Goal: Task Accomplishment & Management: Use online tool/utility

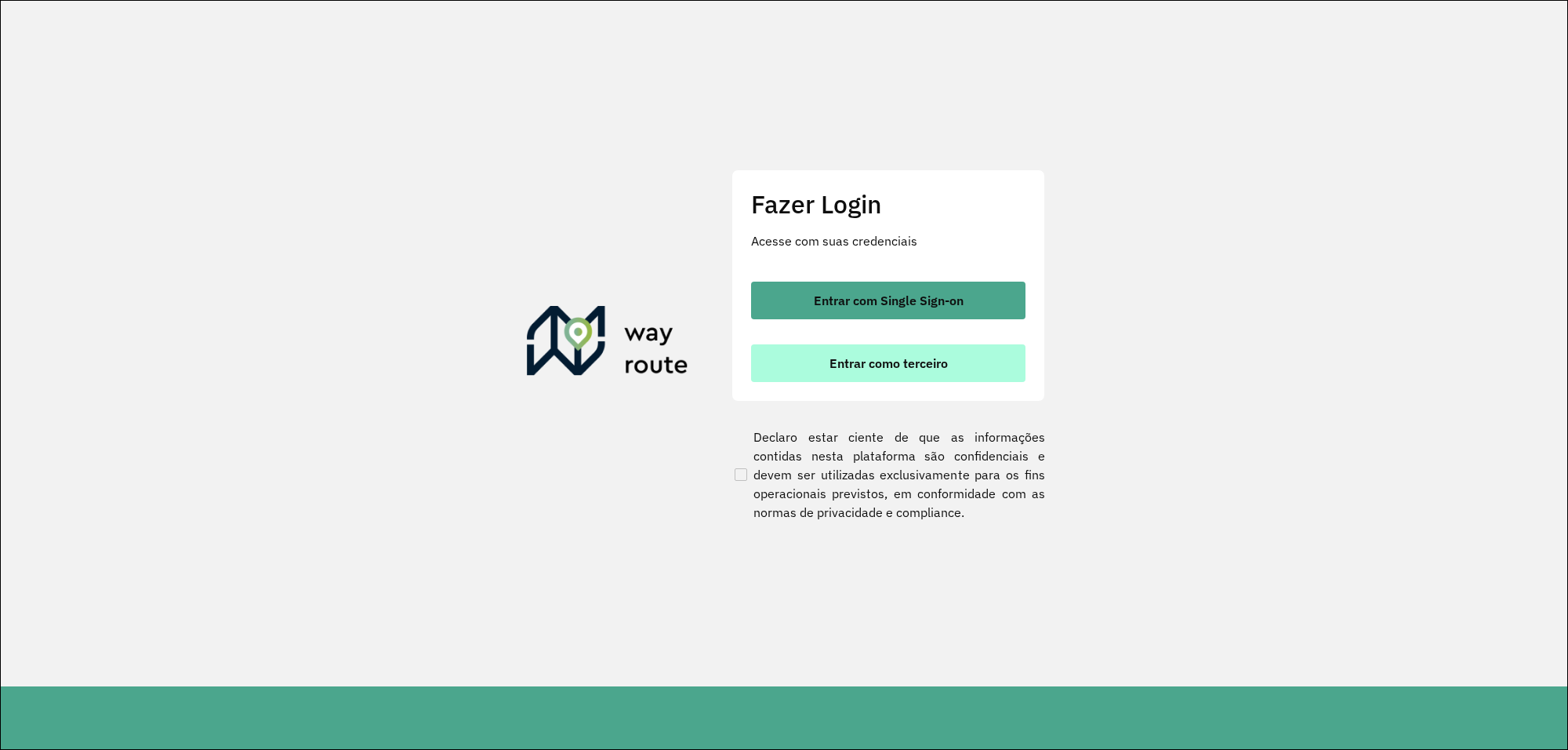
click at [800, 365] on button "Entrar como terceiro" at bounding box center [888, 363] width 274 height 38
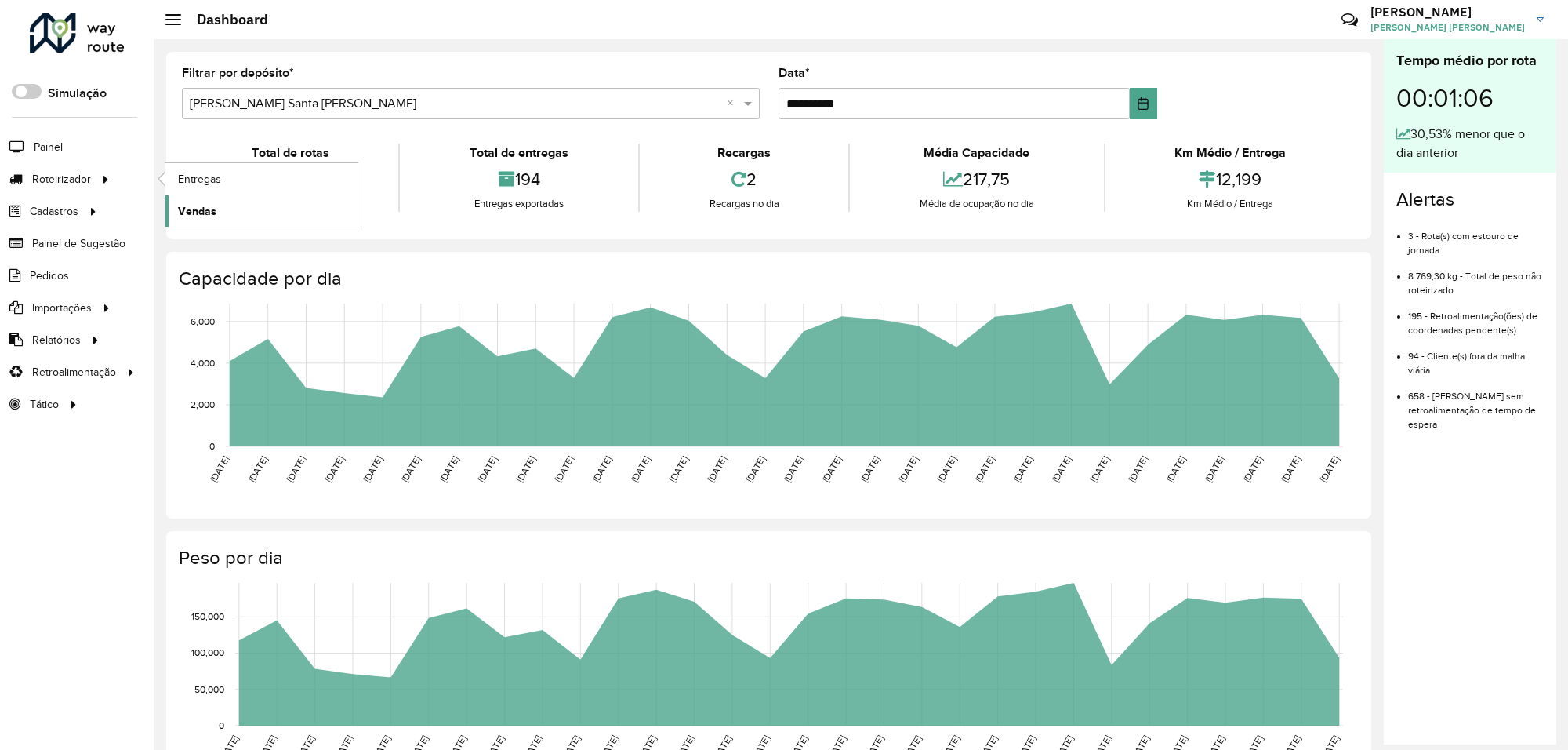
click at [190, 219] on span "Vendas" at bounding box center [197, 211] width 39 height 16
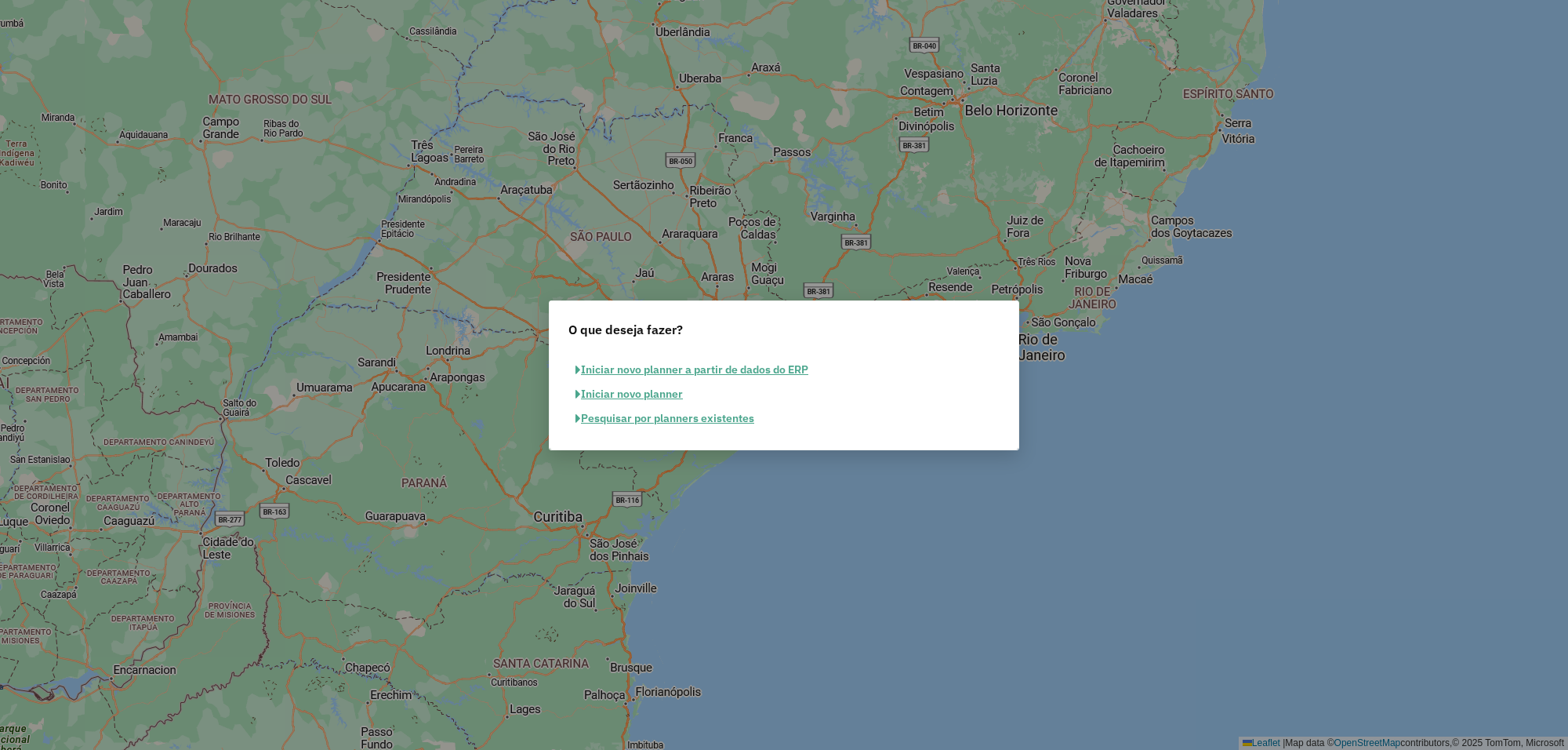
click at [613, 417] on button "Pesquisar por planners existentes" at bounding box center [665, 418] width 193 height 24
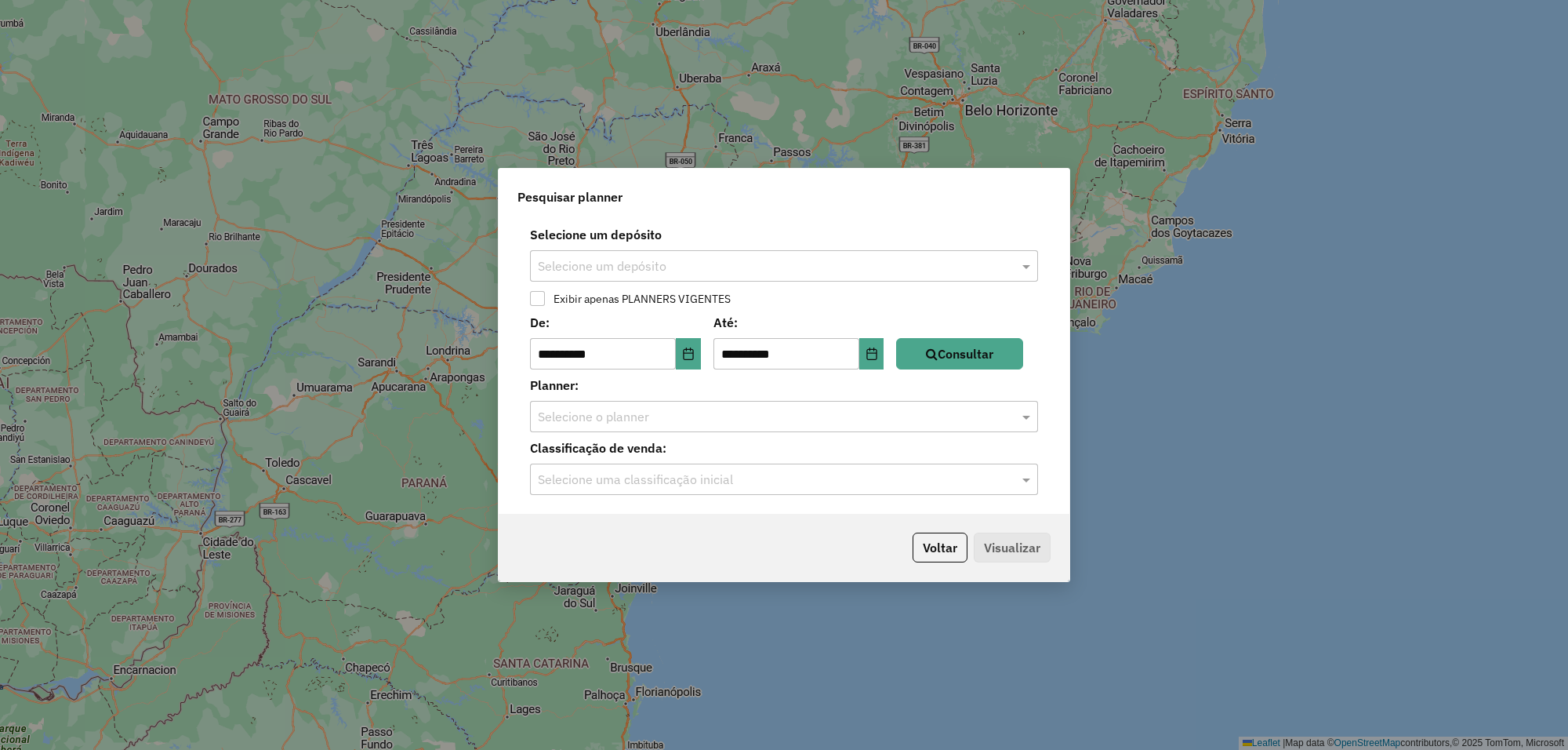
click at [684, 274] on div "Selecione um depósito" at bounding box center [783, 265] width 508 height 32
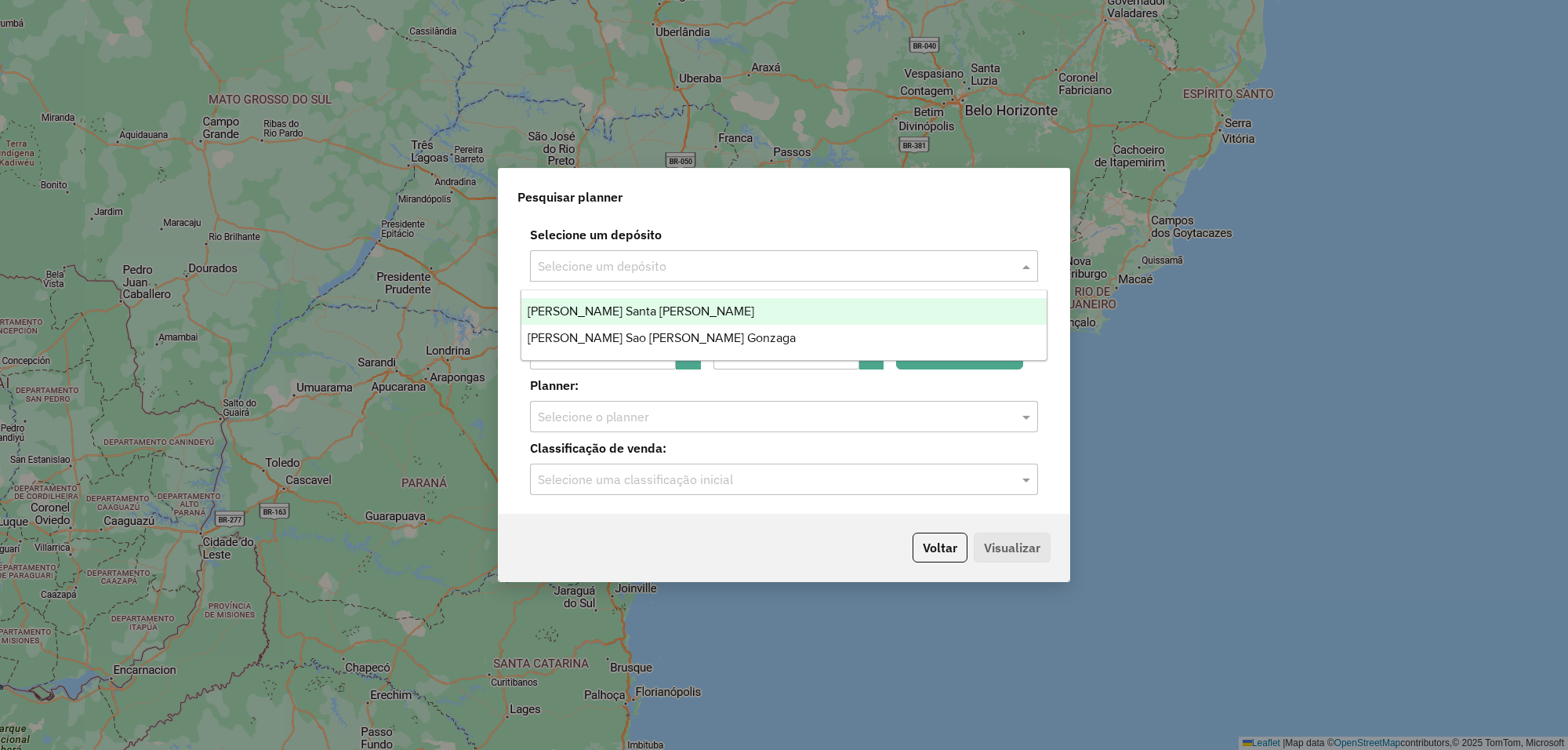
click at [645, 315] on div "[PERSON_NAME] Santa [PERSON_NAME]" at bounding box center [784, 311] width 525 height 27
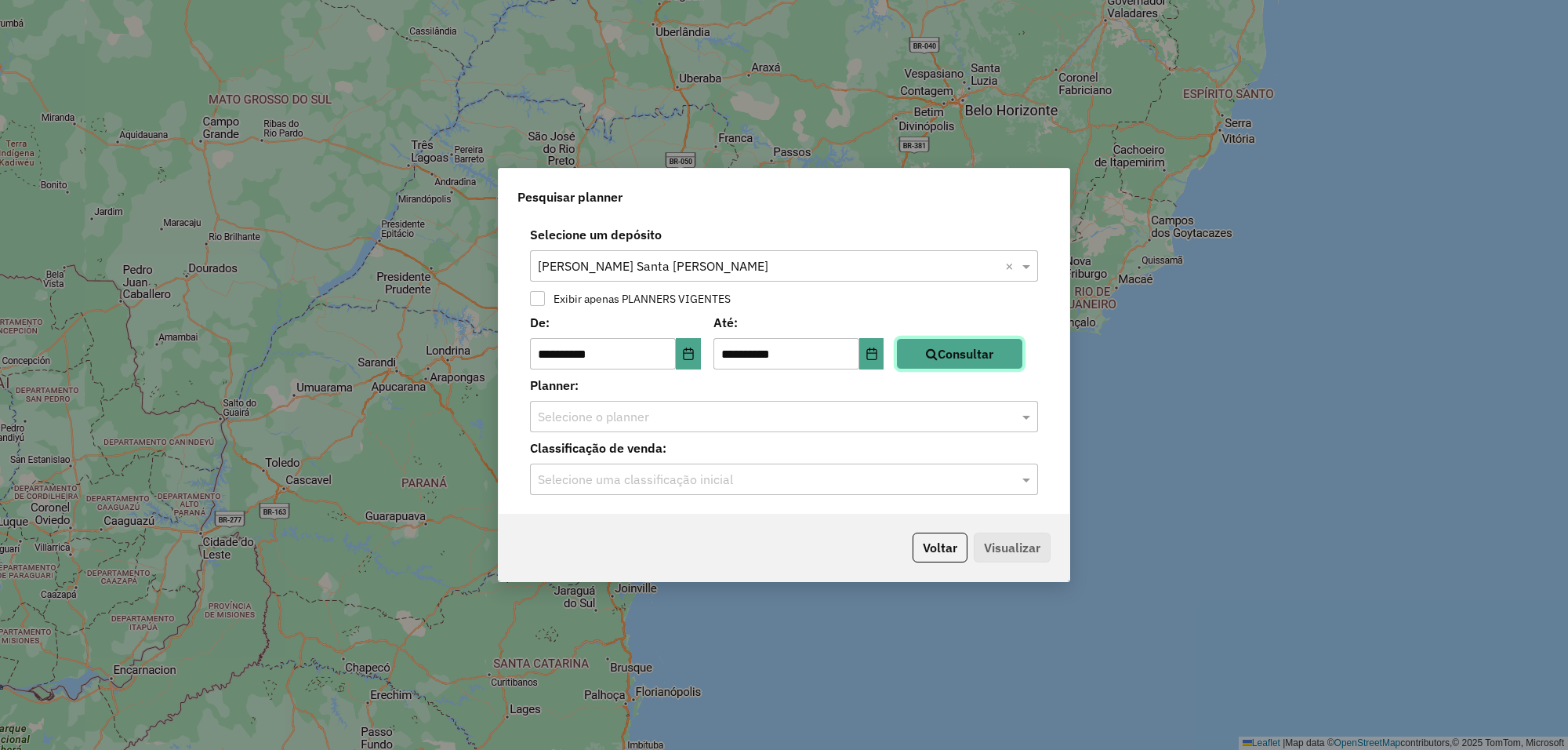
drag, startPoint x: 968, startPoint y: 361, endPoint x: 908, endPoint y: 369, distance: 60.5
click at [964, 361] on button "Consultar" at bounding box center [959, 353] width 127 height 32
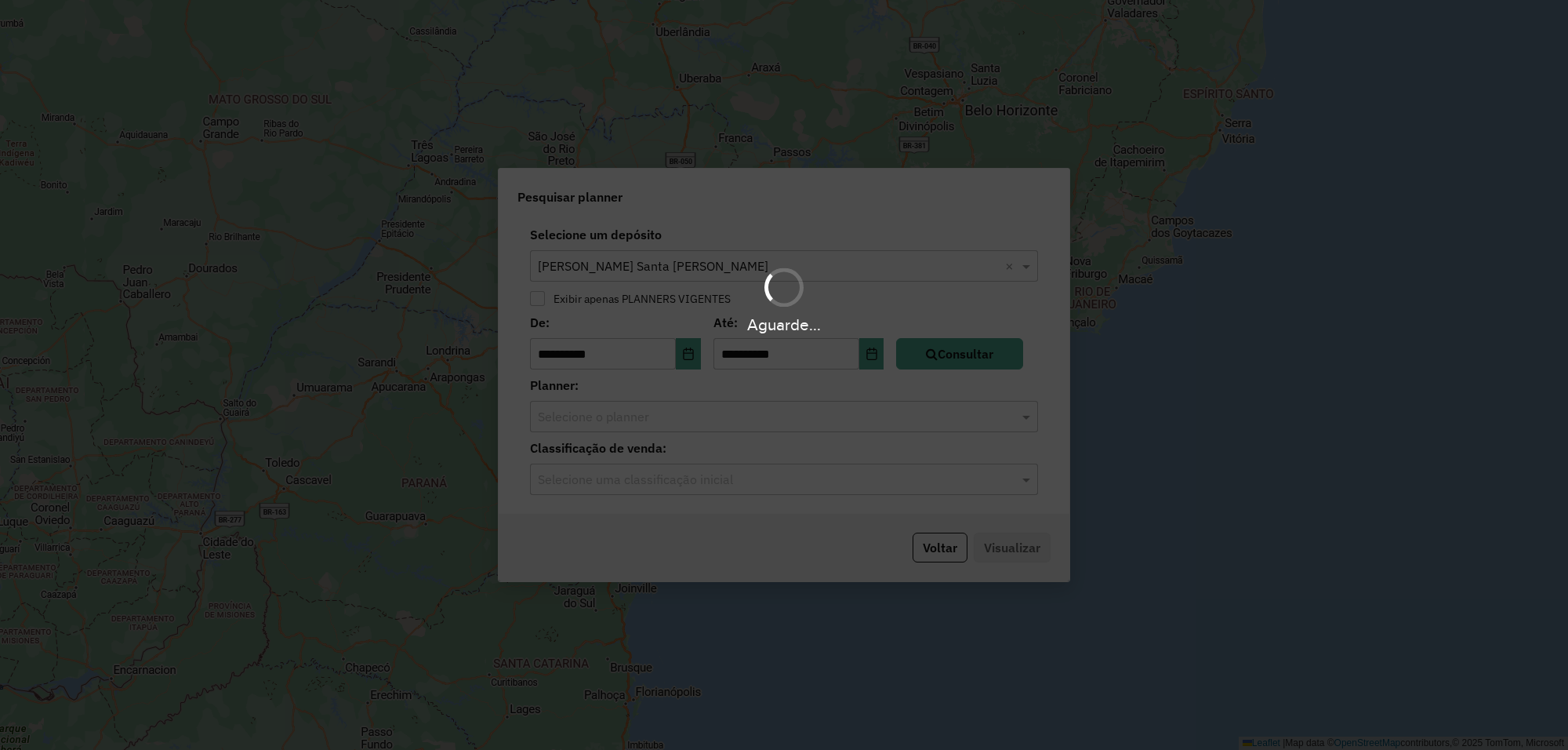
click at [816, 421] on hb-app "**********" at bounding box center [784, 375] width 1568 height 750
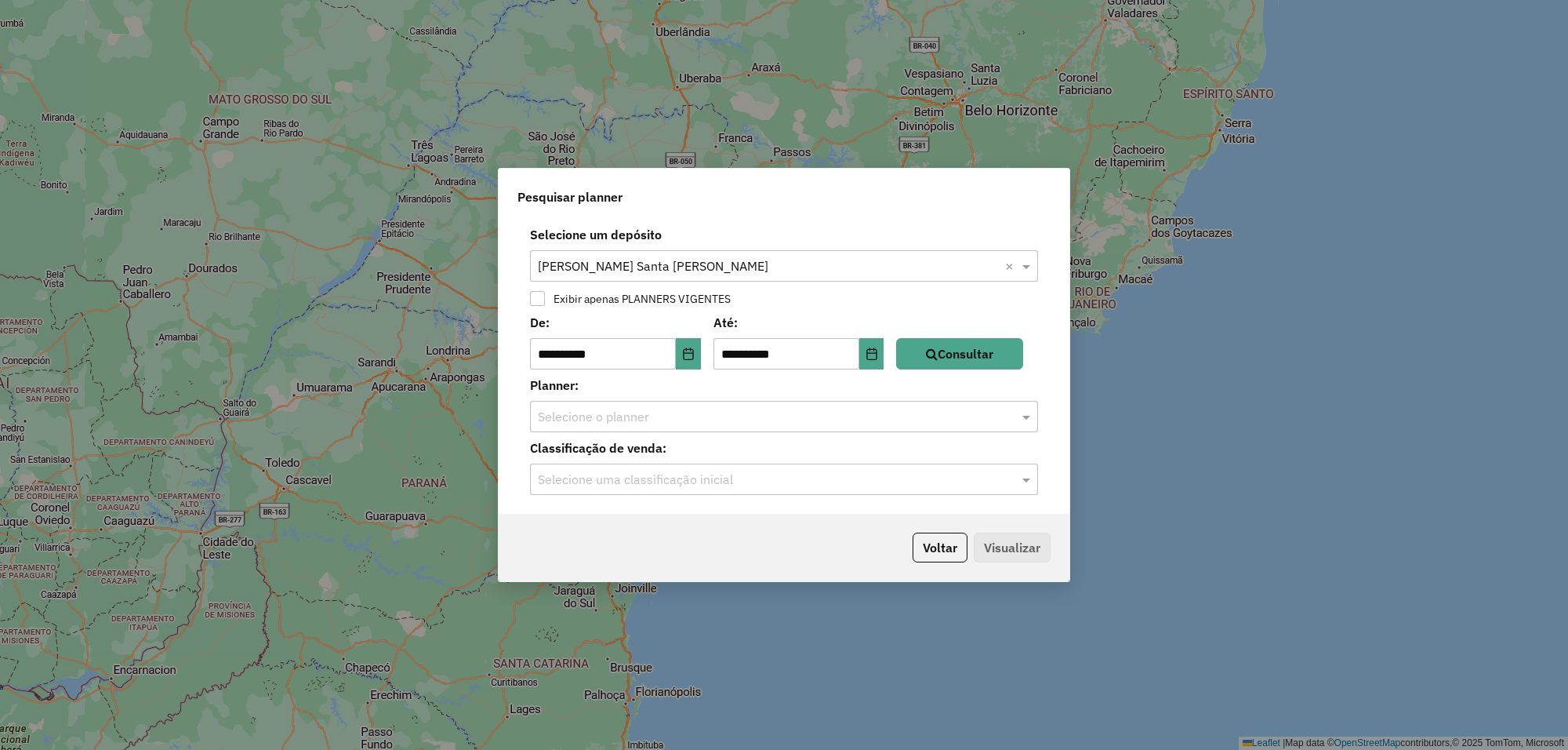
click at [816, 421] on input "text" at bounding box center [768, 417] width 461 height 19
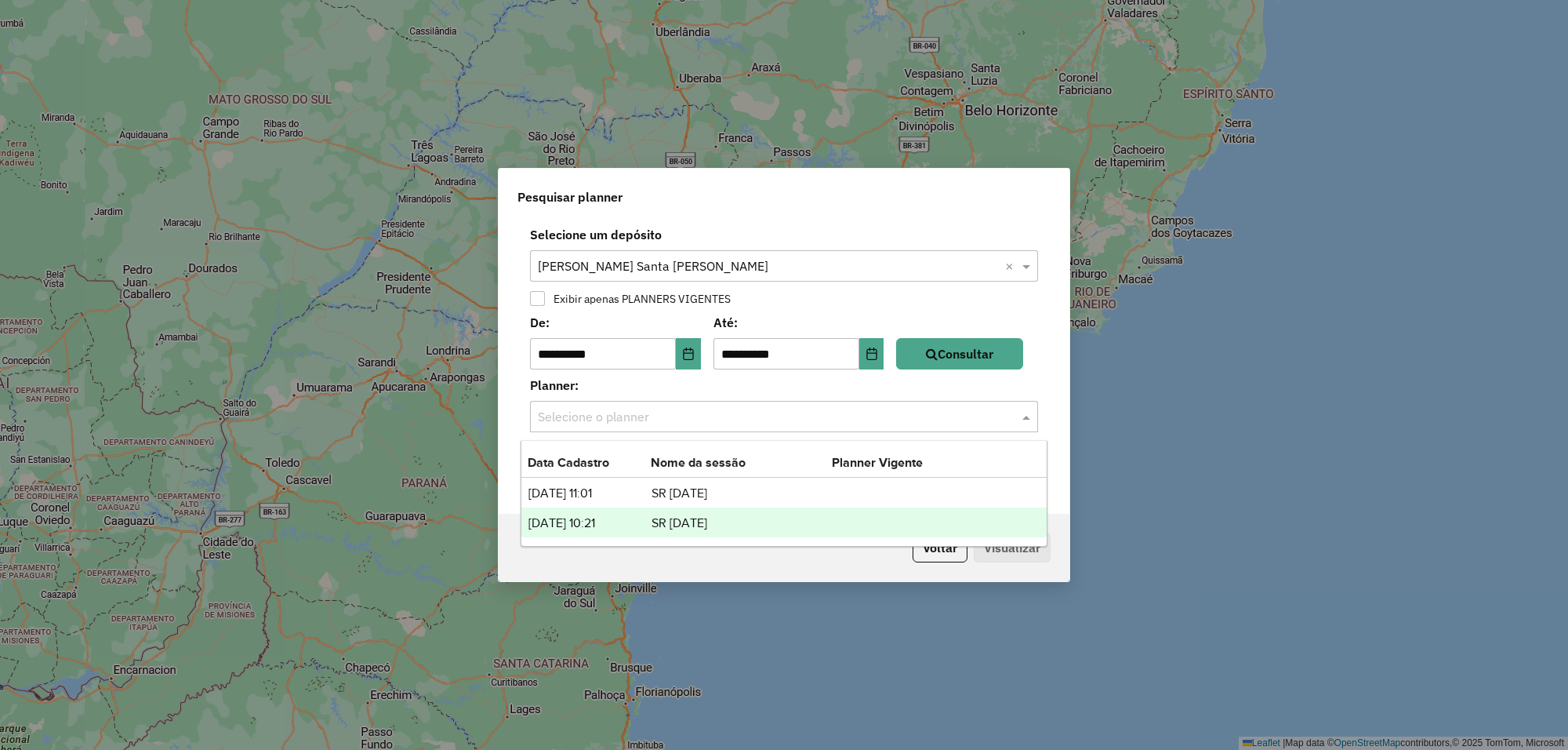
click at [683, 516] on td "SR [DATE]" at bounding box center [741, 523] width 181 height 21
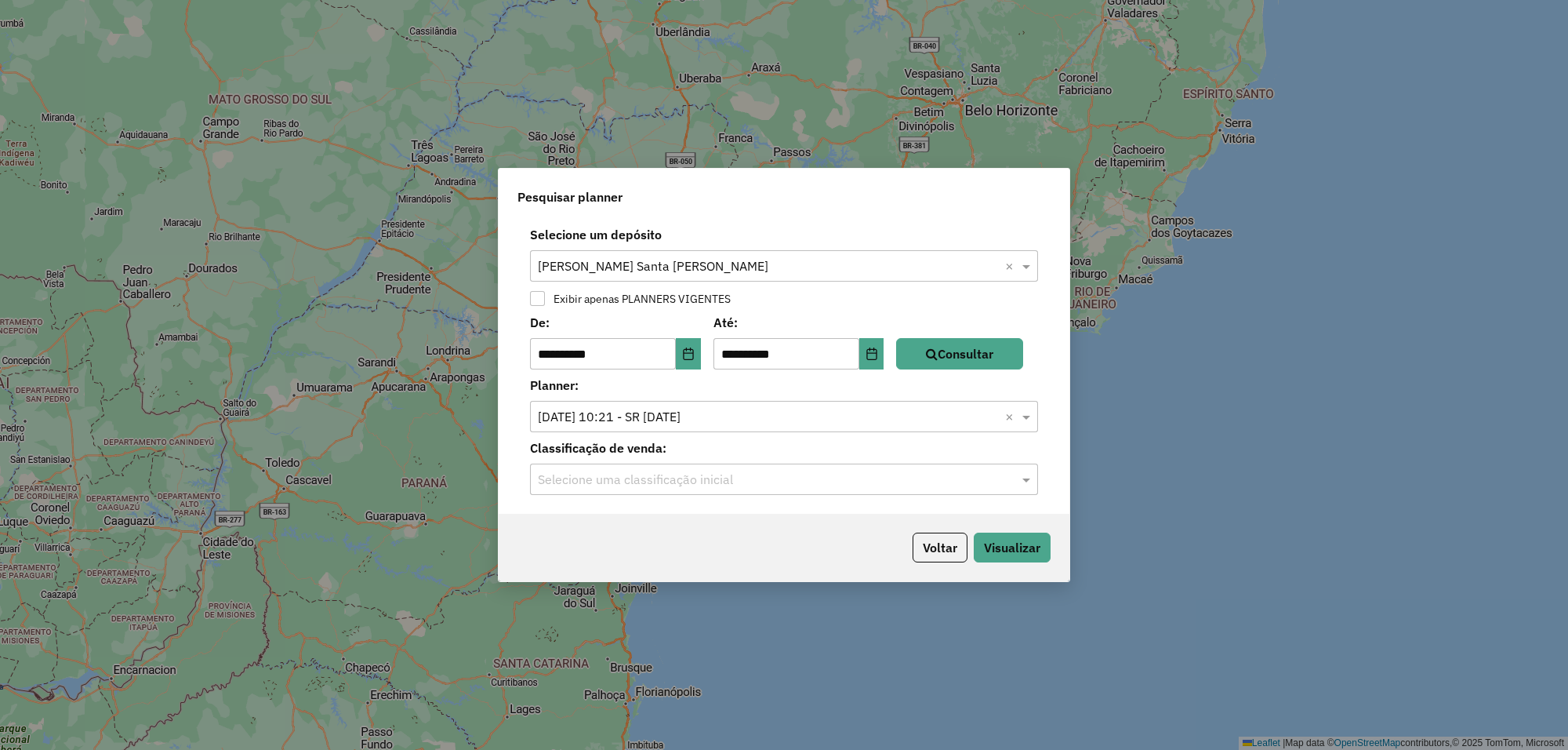
click at [691, 481] on input "text" at bounding box center [768, 479] width 461 height 19
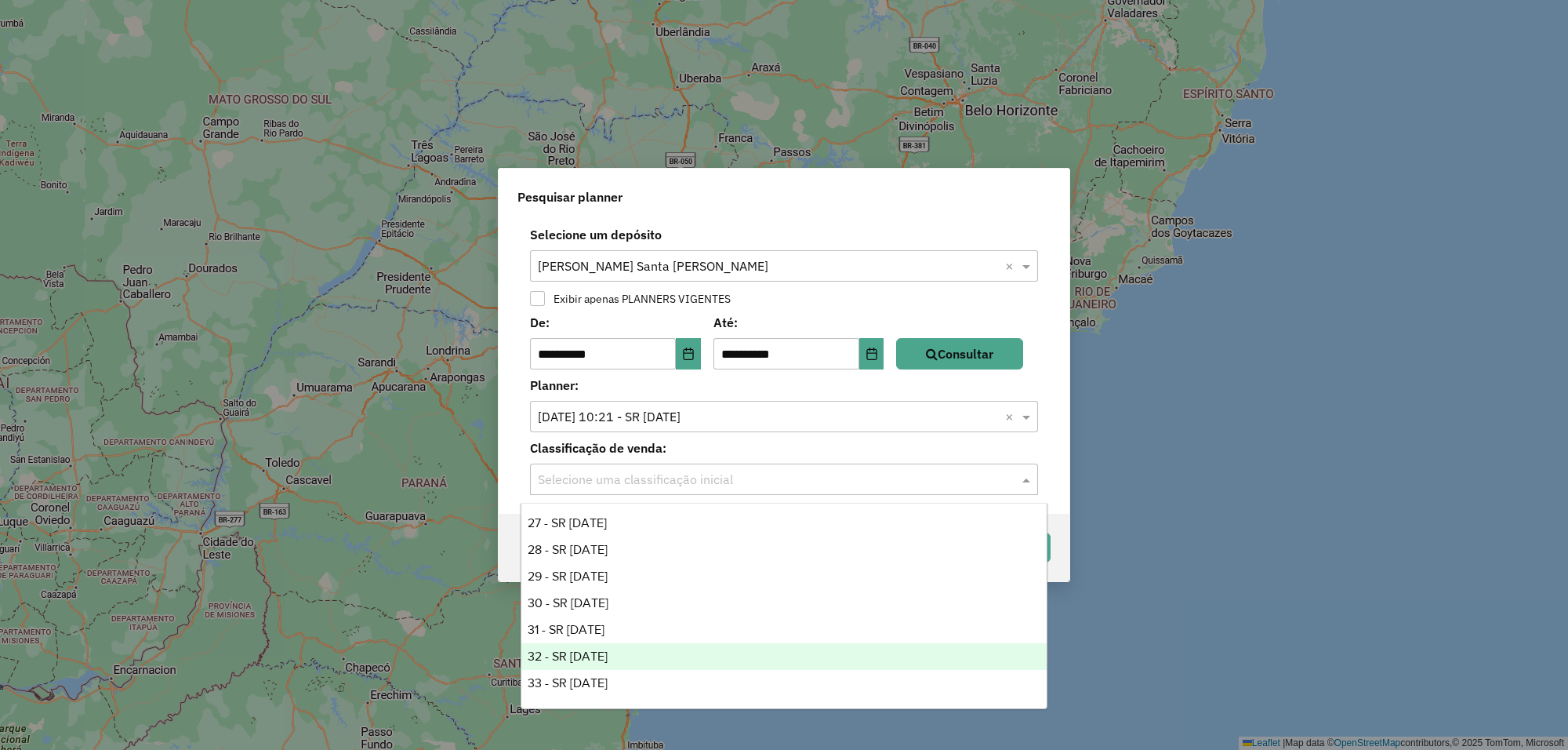
scroll to position [1063, 0]
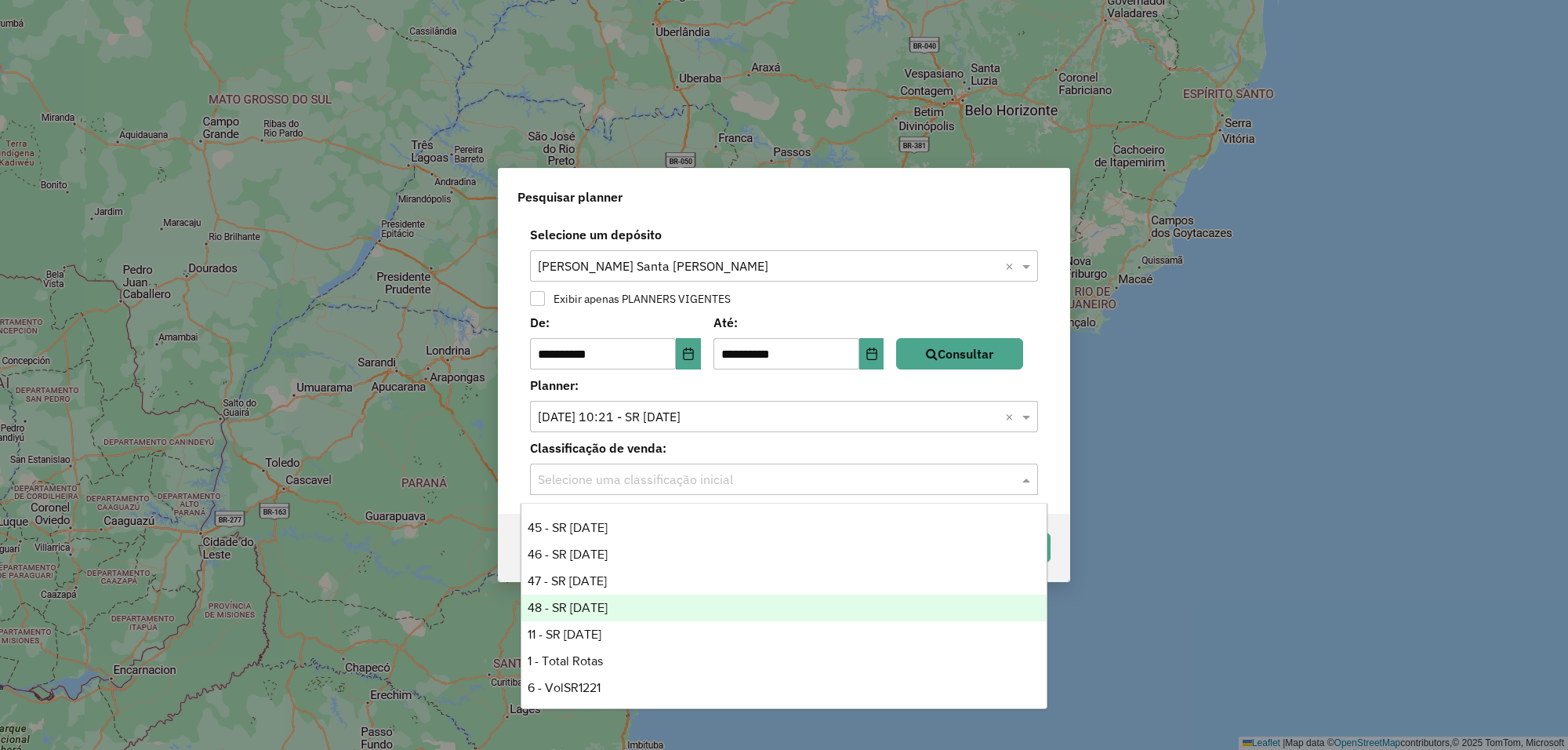
click at [604, 606] on div "48 - SR 25-07-28" at bounding box center [784, 608] width 525 height 27
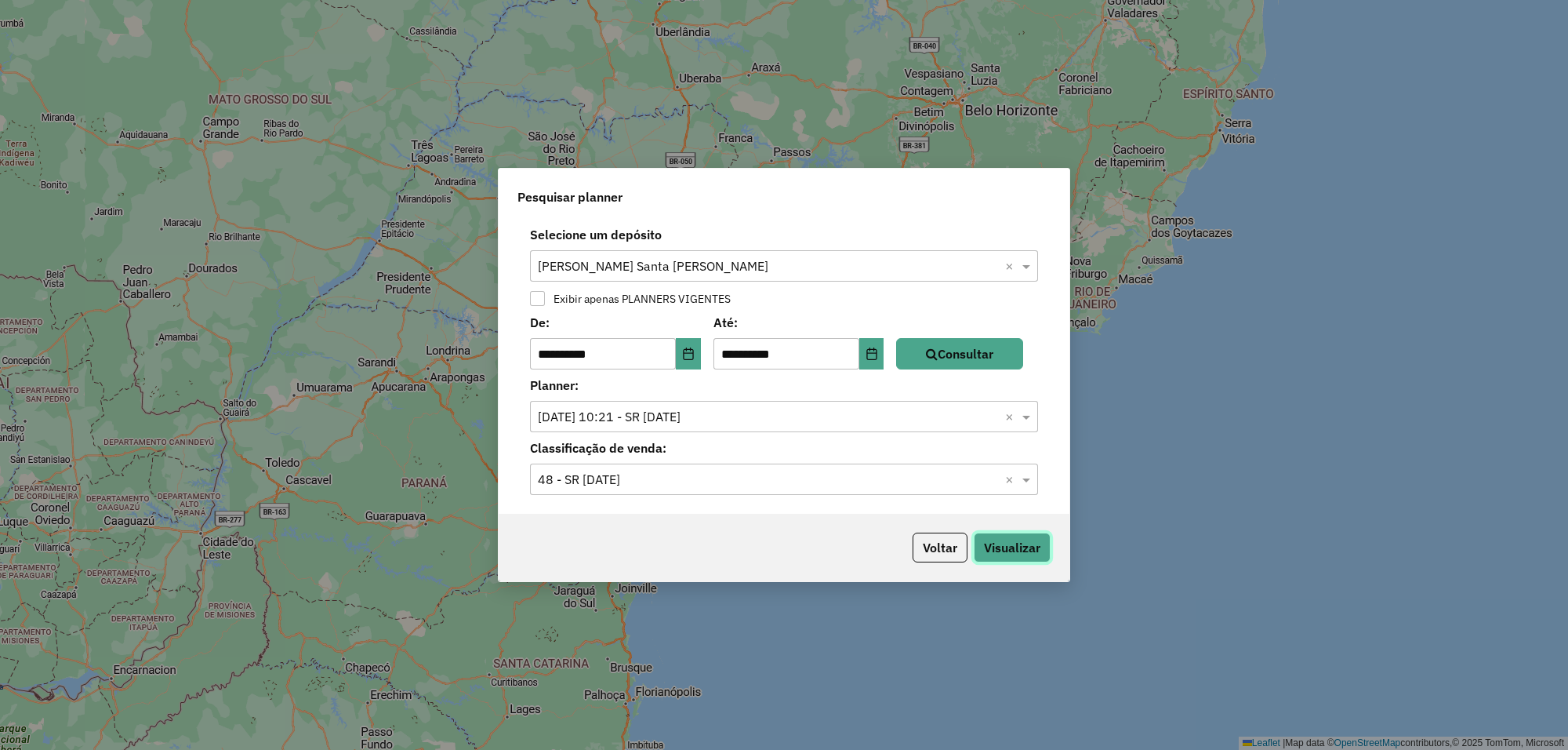
click at [1000, 543] on button "Visualizar" at bounding box center [1011, 547] width 77 height 30
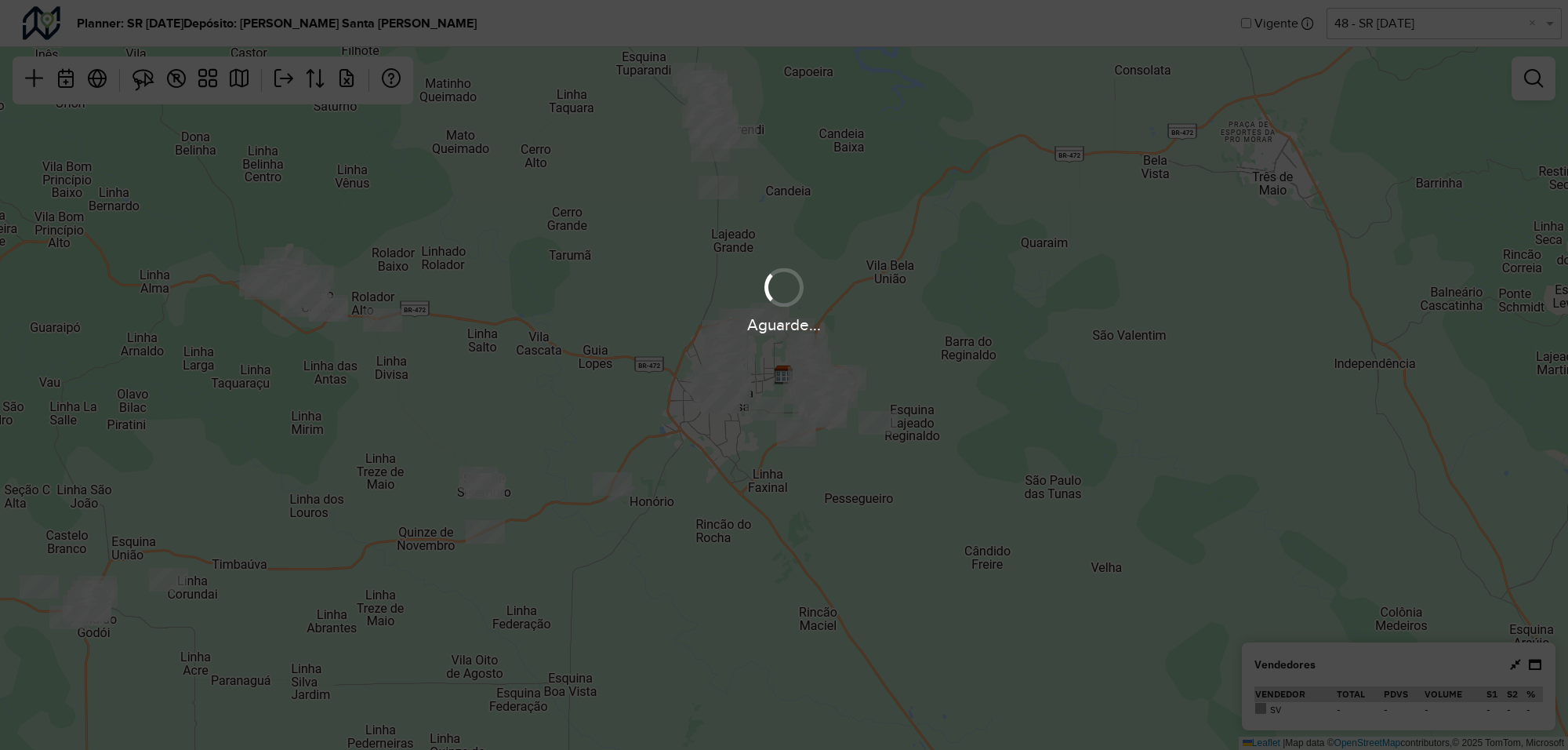
click at [1526, 84] on div "Aguarde..." at bounding box center [784, 375] width 1568 height 750
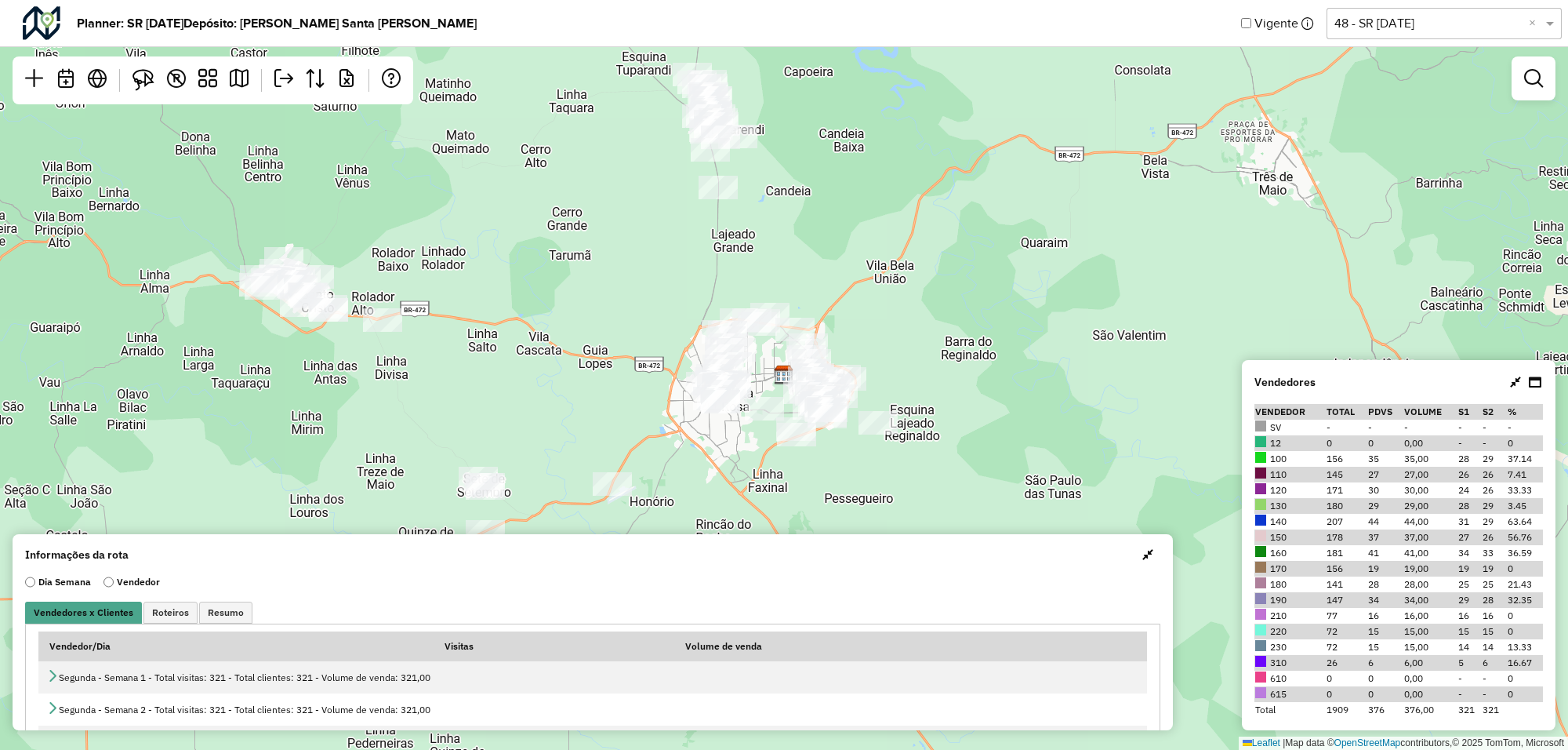
click at [1145, 549] on span "button" at bounding box center [1148, 554] width 11 height 13
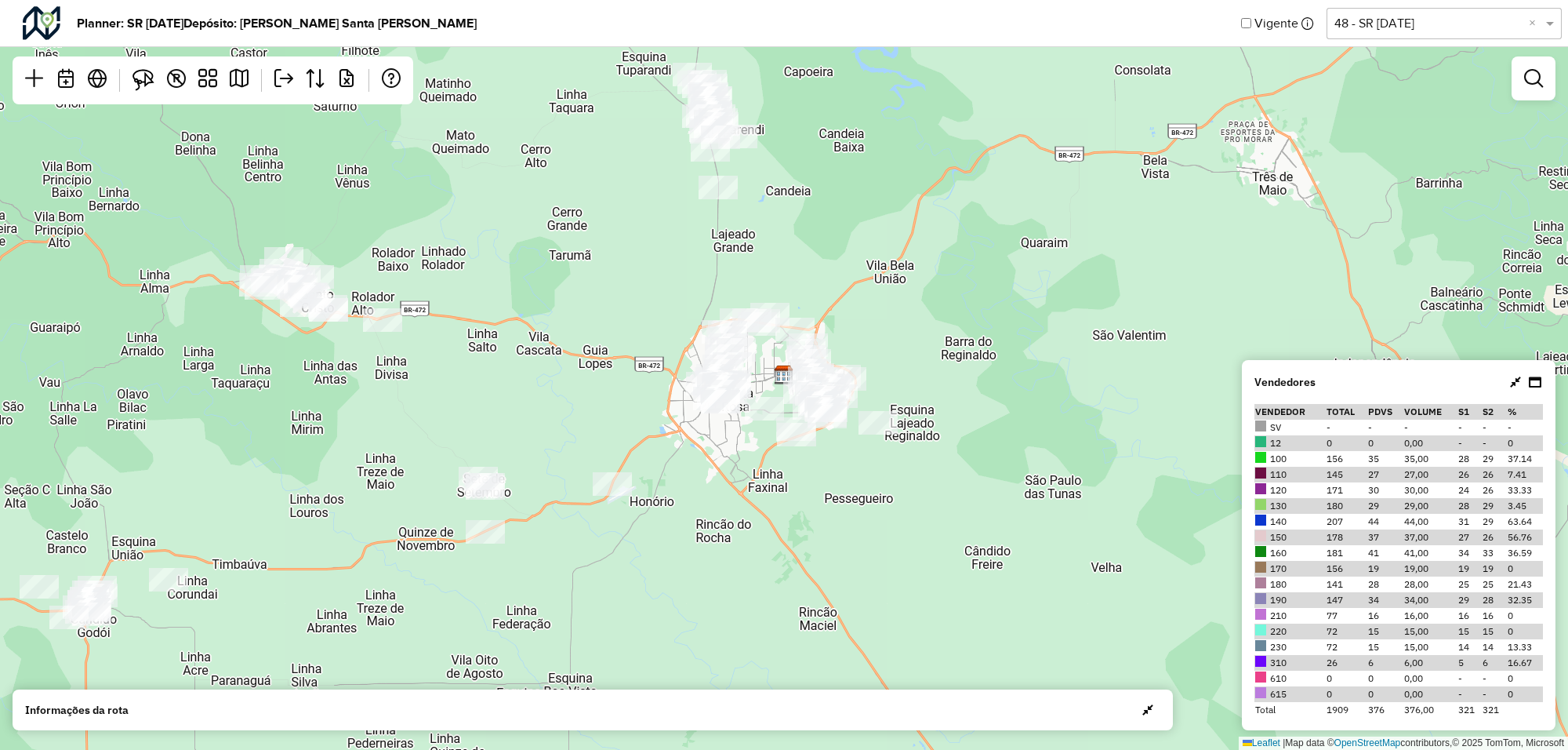
click at [1513, 378] on div at bounding box center [1525, 382] width 34 height 19
click at [1520, 381] on icon at bounding box center [1515, 382] width 11 height 13
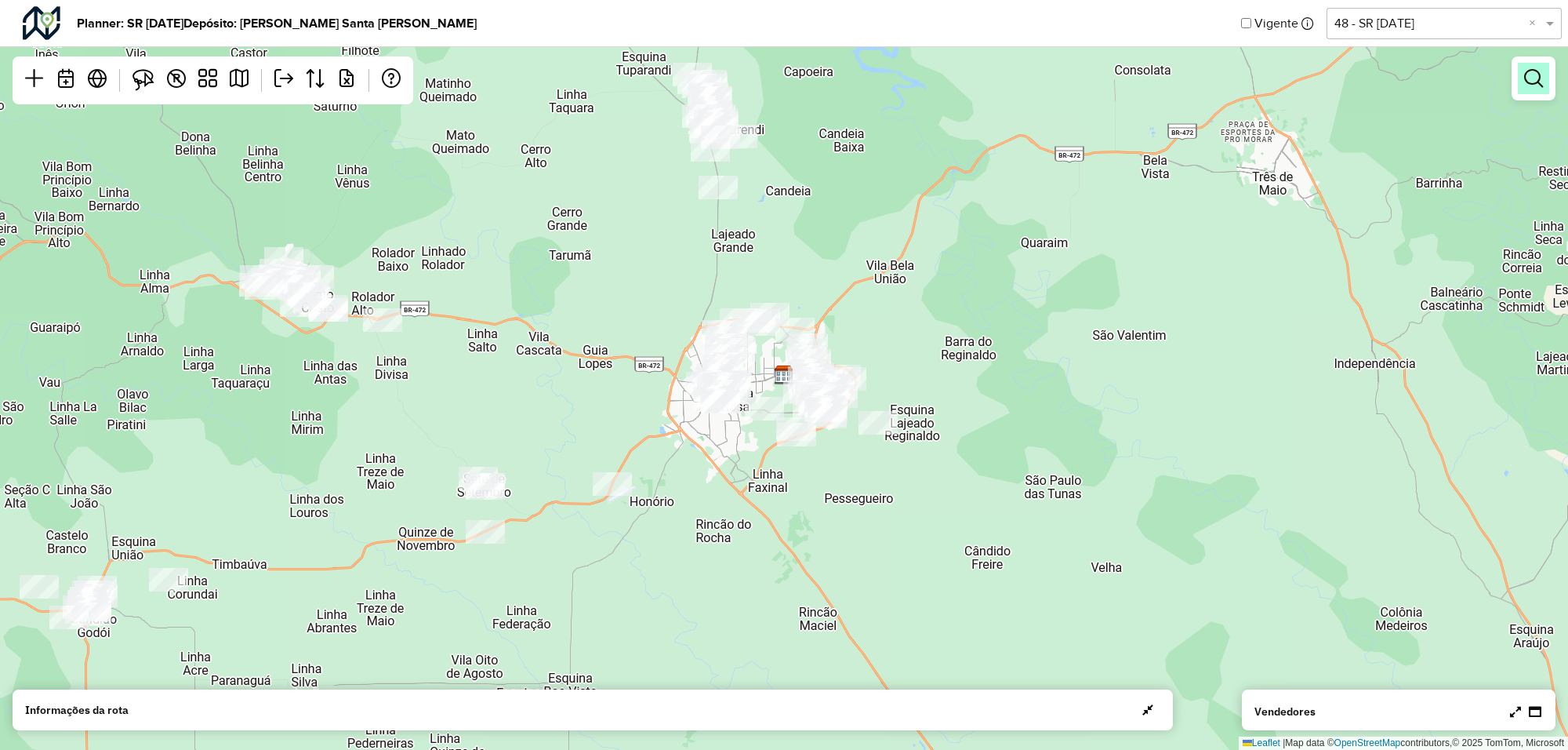
click at [1535, 80] on em at bounding box center [1533, 78] width 19 height 19
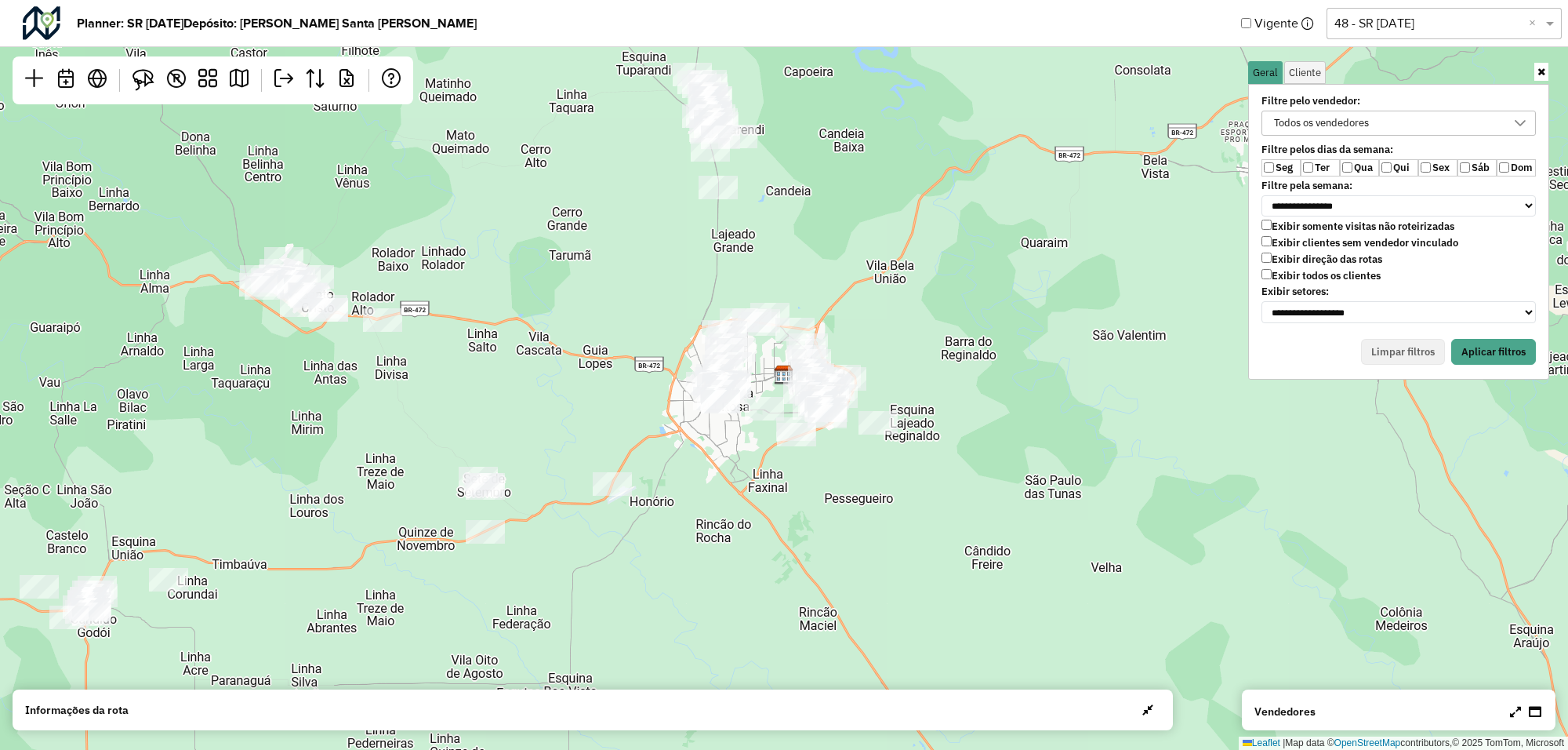
click at [1459, 125] on div "Todos os vendedores" at bounding box center [1387, 123] width 236 height 23
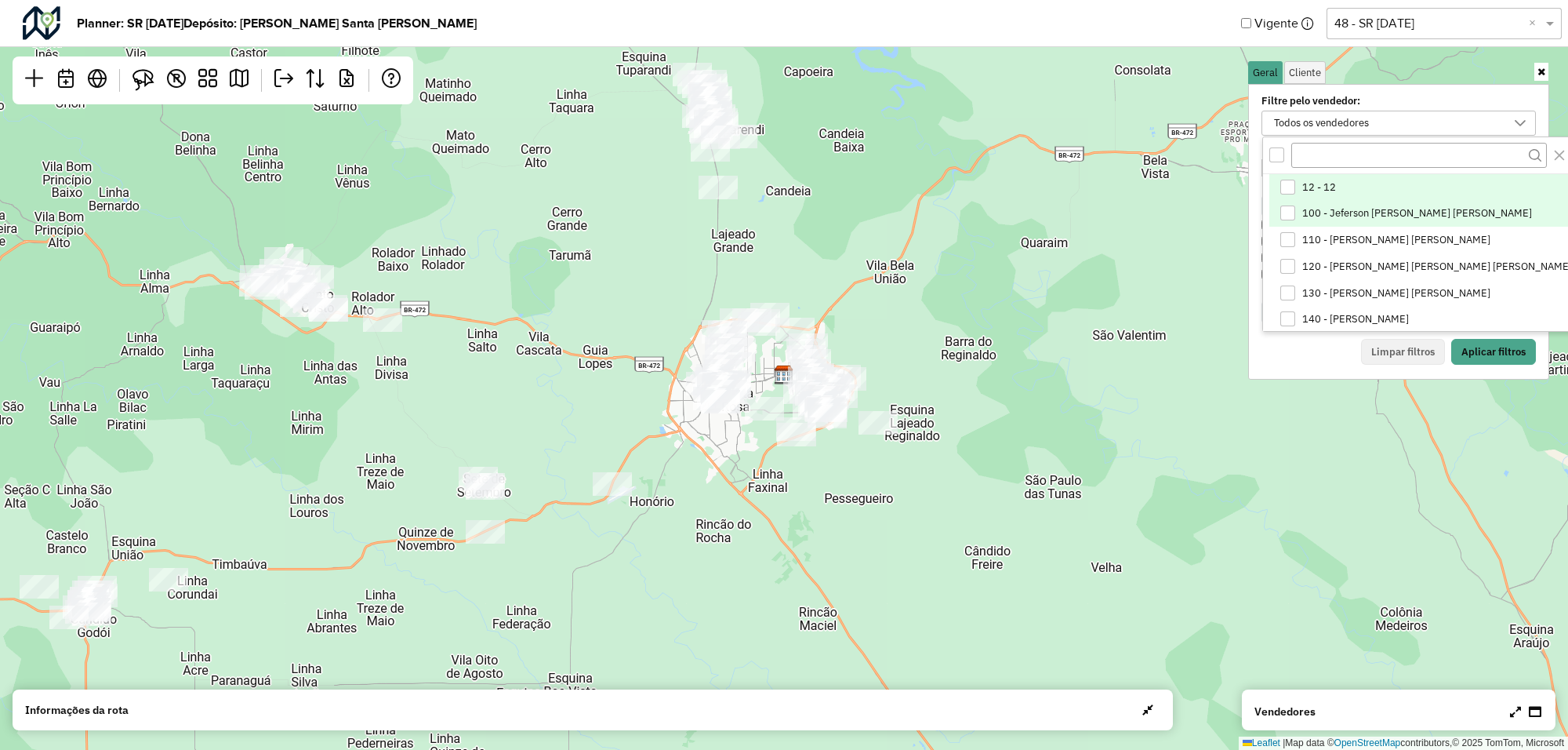
drag, startPoint x: 1327, startPoint y: 208, endPoint x: 1348, endPoint y: 216, distance: 22.5
click at [1327, 210] on span "100 - Jeferson Luis Silva Bodack" at bounding box center [1416, 213] width 230 height 13
click at [1467, 347] on button "Aplicar filtros" at bounding box center [1493, 352] width 85 height 27
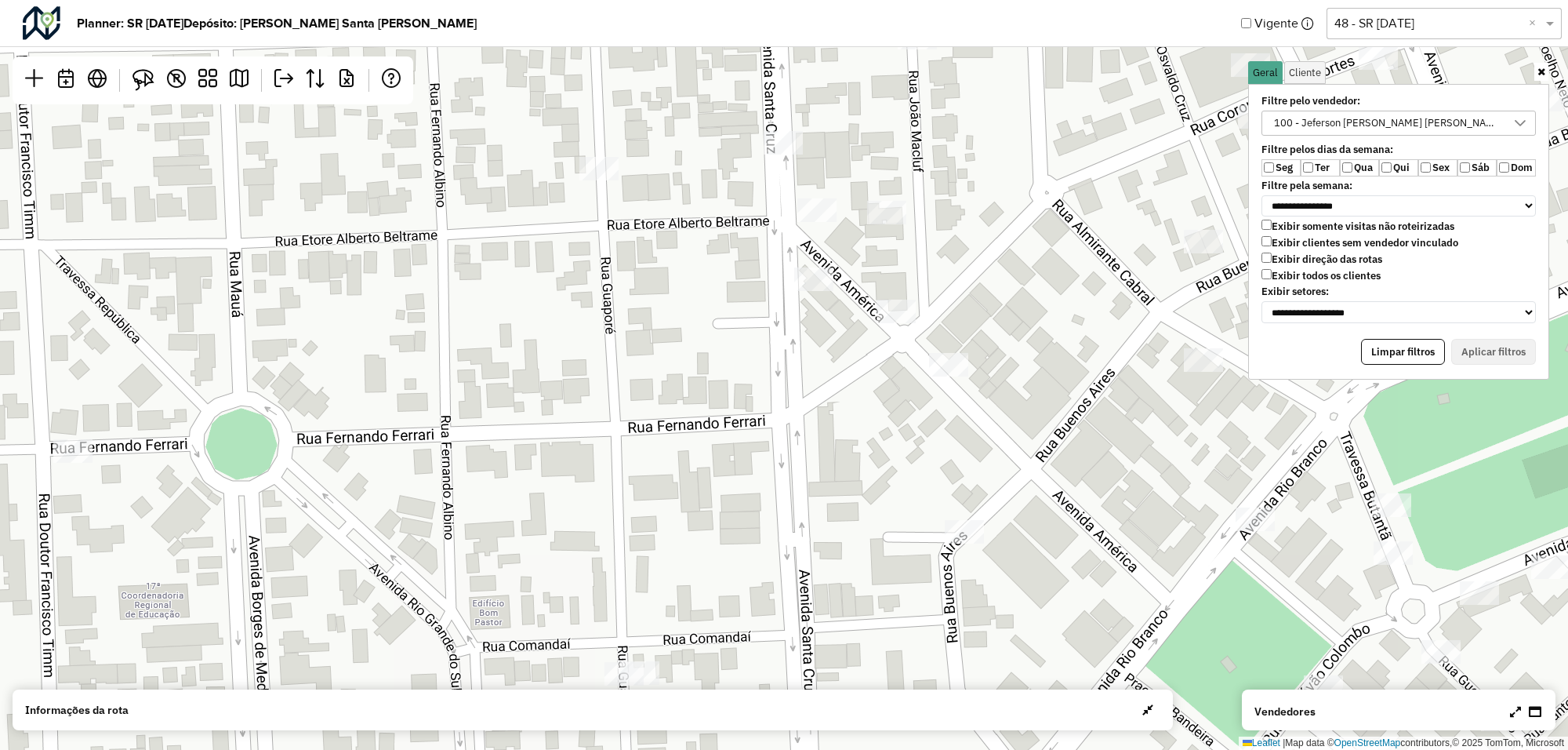
drag, startPoint x: 872, startPoint y: 323, endPoint x: 811, endPoint y: 443, distance: 134.6
click at [811, 444] on div "Leaflet | Map data © OpenStreetMap contributors,© 2025 TomTom, Microsoft" at bounding box center [784, 375] width 1568 height 750
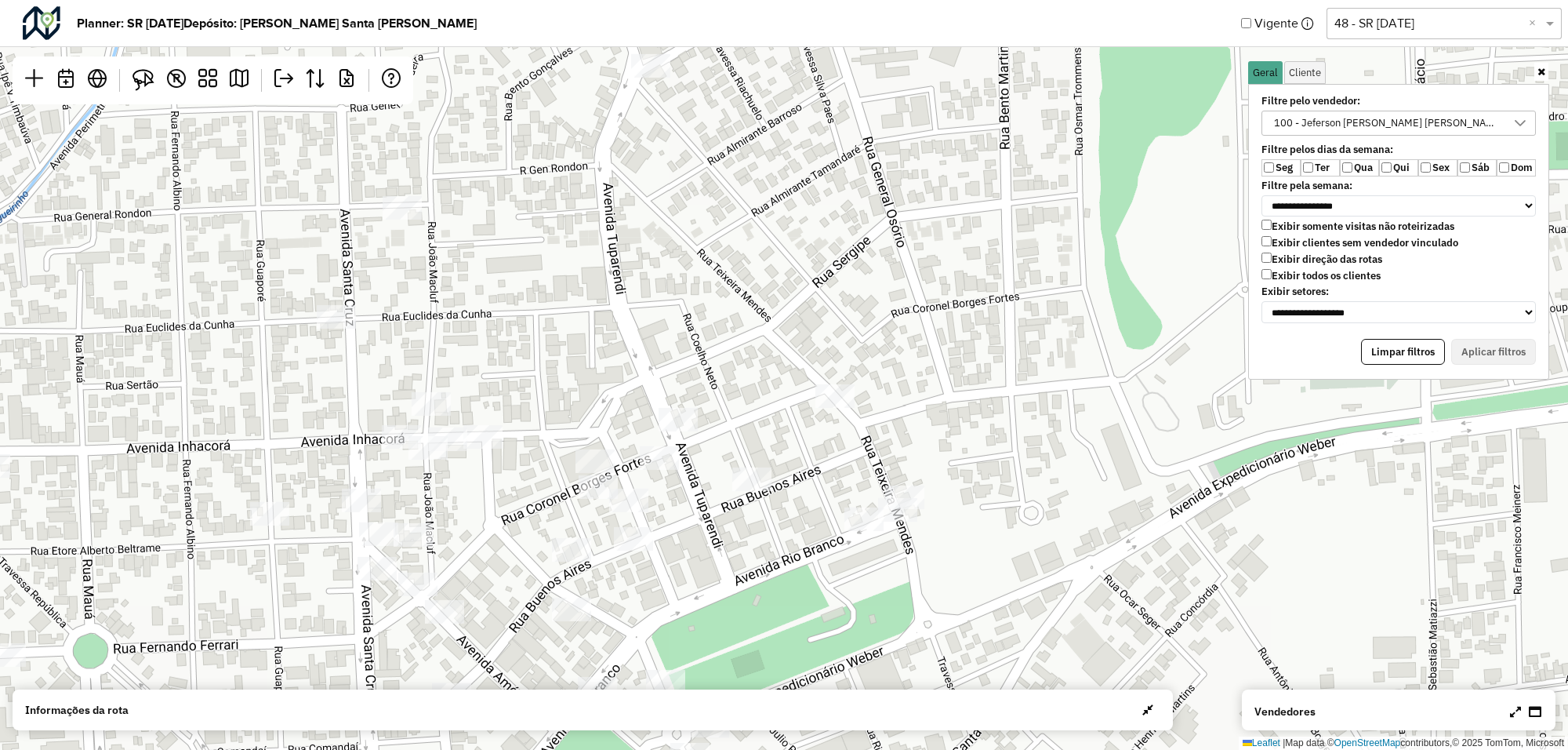
drag, startPoint x: 899, startPoint y: 299, endPoint x: 493, endPoint y: 499, distance: 452.6
click at [493, 499] on div "Leaflet | Map data © OpenStreetMap contributors,© 2025 TomTom, Microsoft" at bounding box center [784, 375] width 1568 height 750
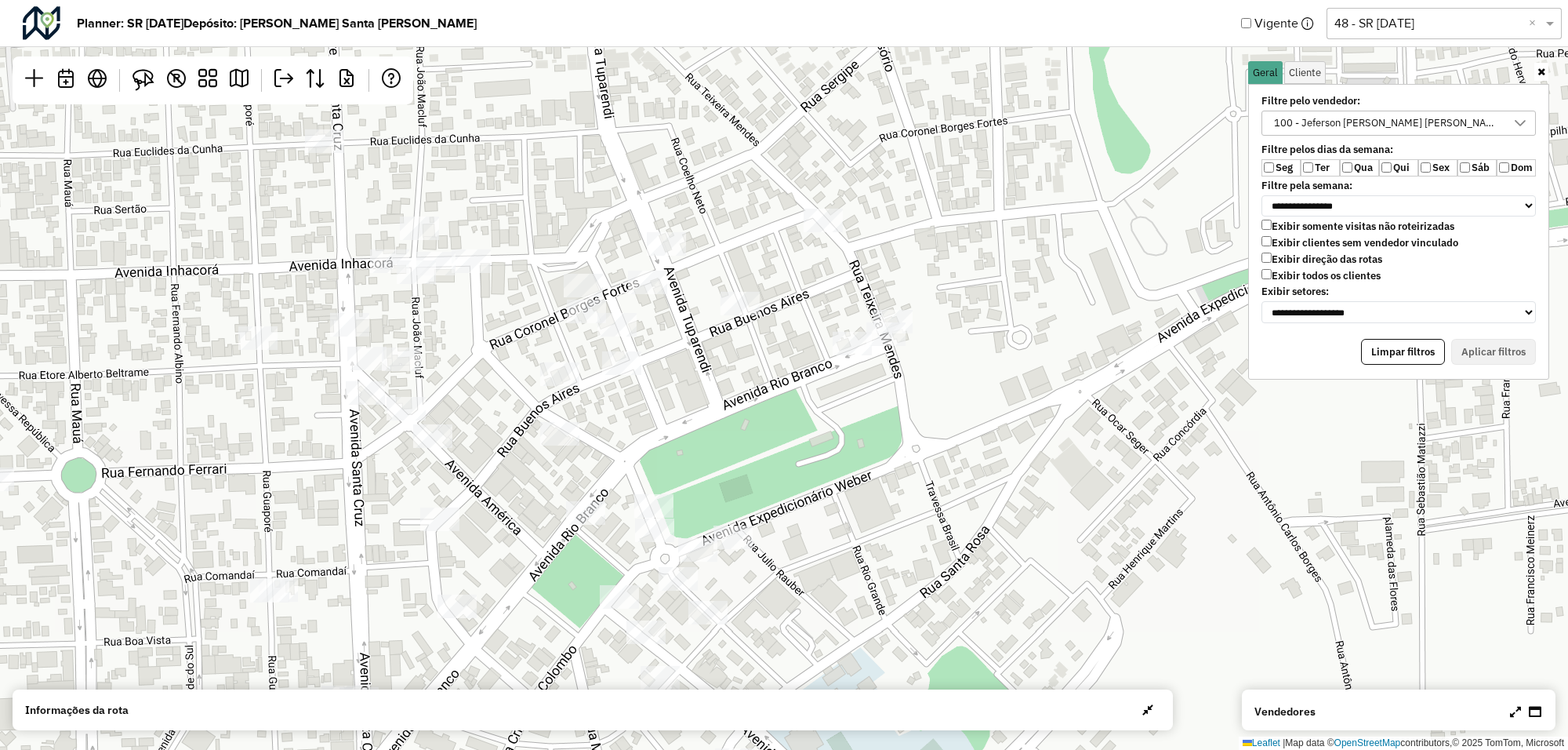
drag, startPoint x: 574, startPoint y: 460, endPoint x: 562, endPoint y: 287, distance: 173.4
click at [562, 287] on div "Leaflet | Map data © OpenStreetMap contributors,© 2025 TomTom, Microsoft" at bounding box center [784, 375] width 1568 height 750
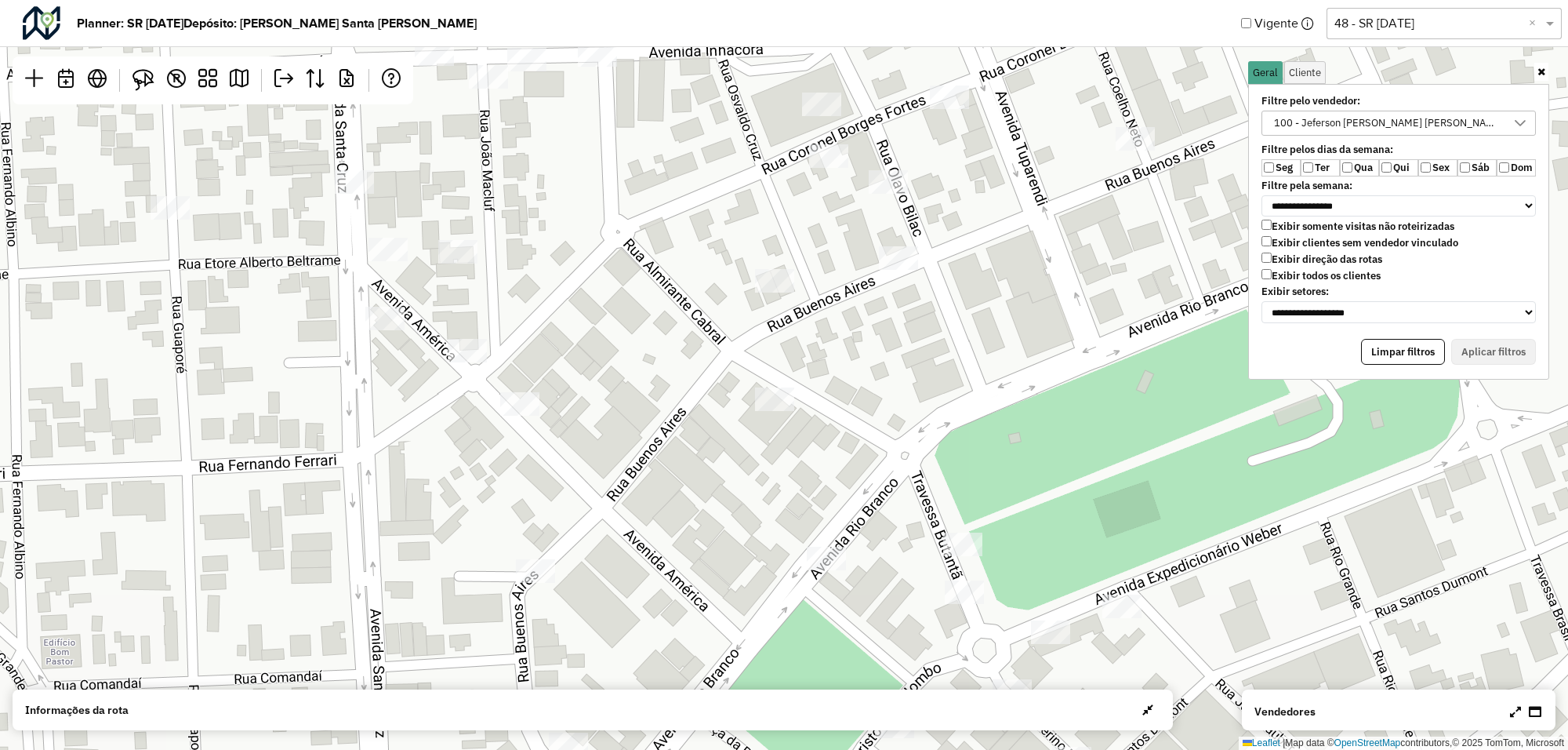
drag, startPoint x: 523, startPoint y: 471, endPoint x: 848, endPoint y: 208, distance: 418.1
click at [848, 208] on div "Leaflet | Map data © OpenStreetMap contributors,© 2025 TomTom, Microsoft" at bounding box center [784, 375] width 1568 height 750
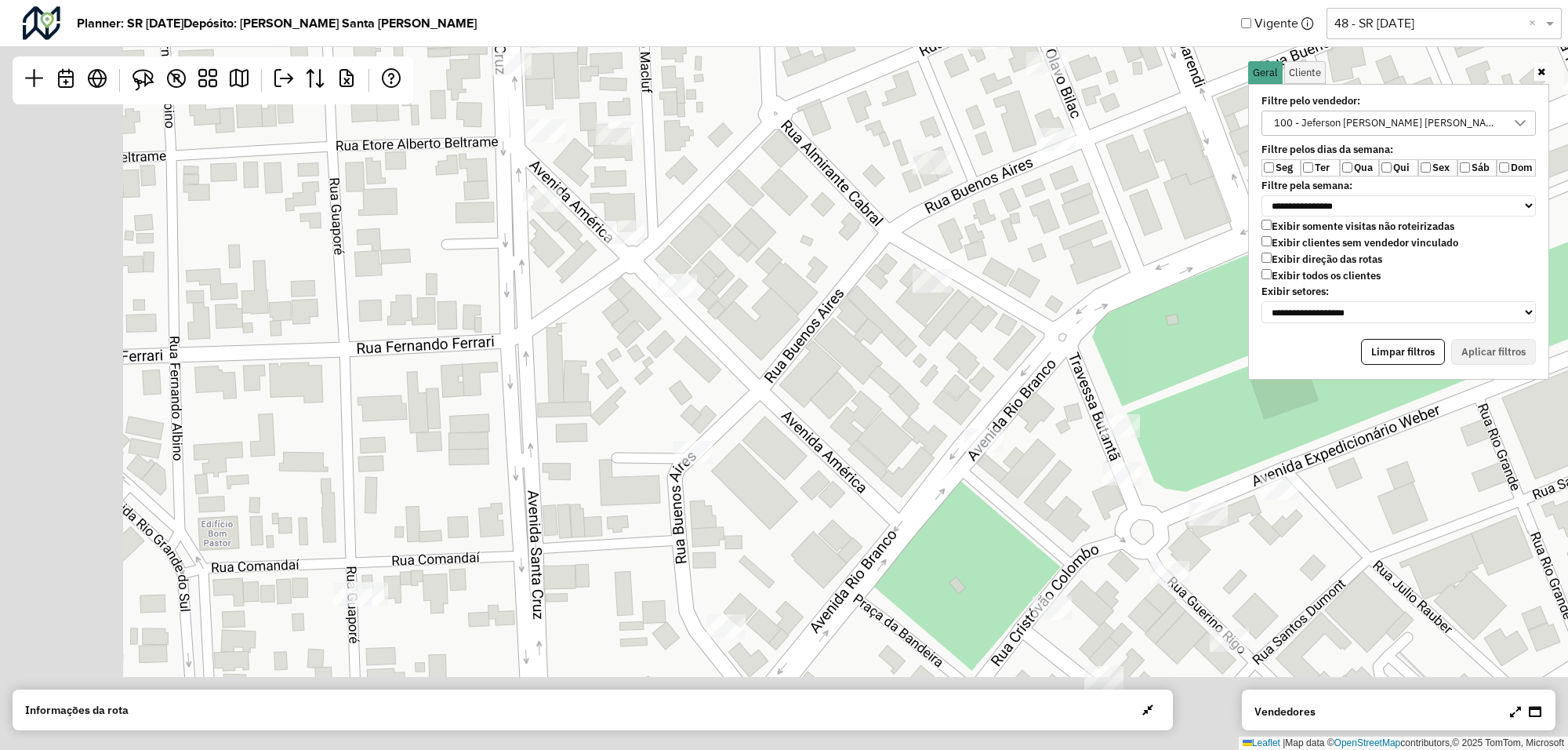
drag, startPoint x: 600, startPoint y: 365, endPoint x: 695, endPoint y: 296, distance: 117.4
click at [695, 296] on div "Leaflet | Map data © OpenStreetMap contributors,© 2025 TomTom, Microsoft" at bounding box center [784, 375] width 1568 height 750
